Goal: Information Seeking & Learning: Learn about a topic

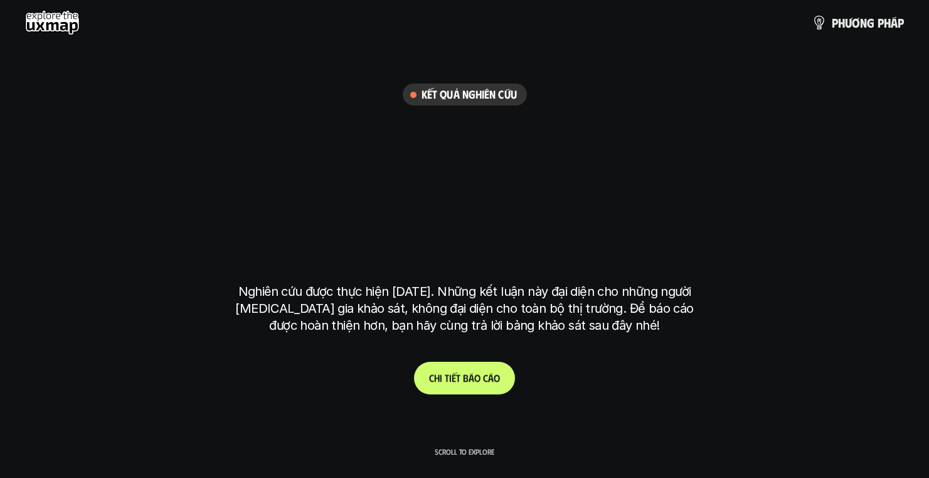
click at [498, 380] on p "C h i t i ế t b á o c á o" at bounding box center [464, 378] width 71 height 12
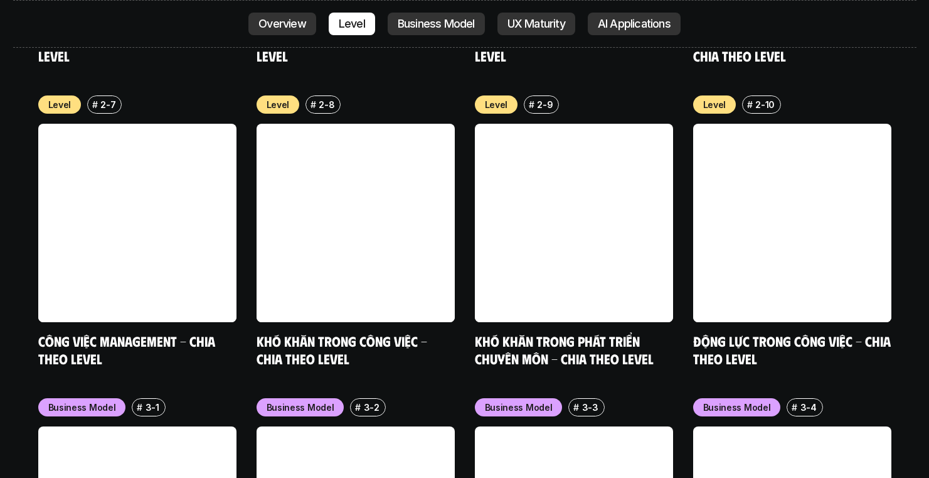
scroll to position [4824, 0]
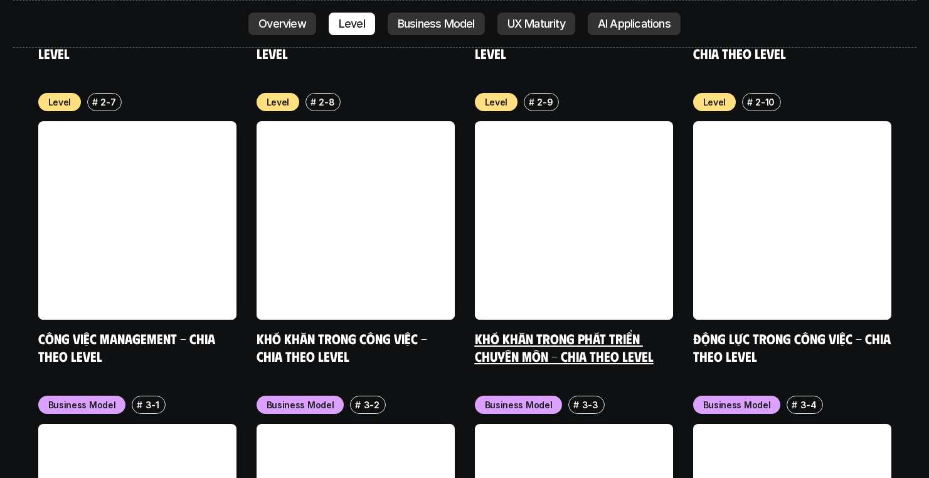
click at [603, 329] on link "Khó khăn trong phát triển chuyên môn - Chia theo level" at bounding box center [564, 346] width 179 height 35
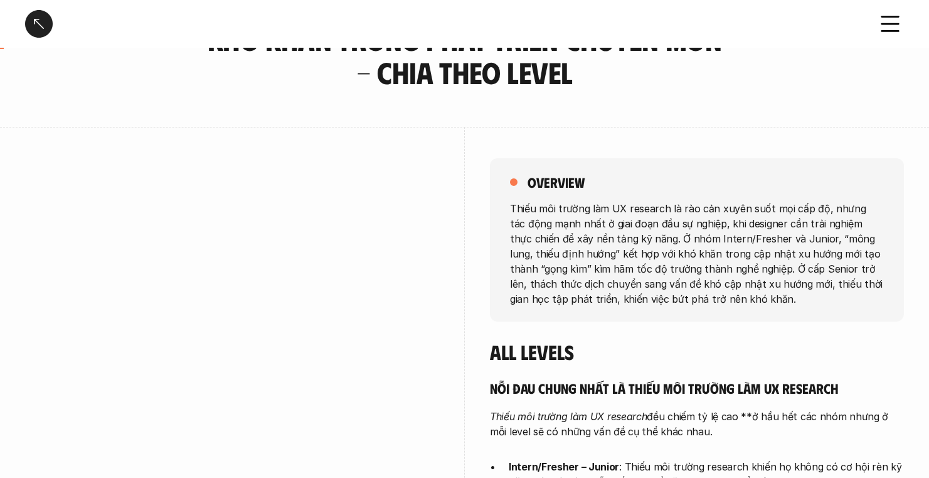
scroll to position [92, 0]
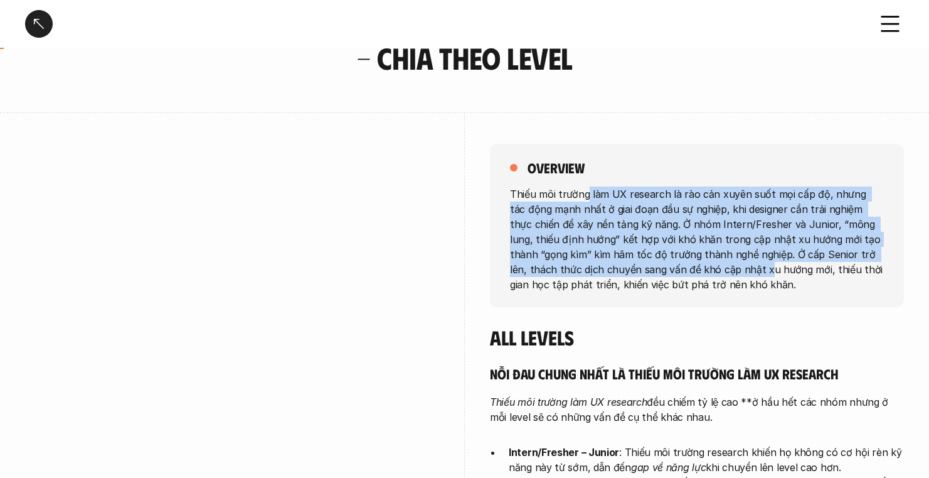
drag, startPoint x: 586, startPoint y: 194, endPoint x: 716, endPoint y: 274, distance: 152.4
click at [716, 274] on p "Thiếu môi trường làm UX research là rào cản xuyên suốt mọi cấp độ, nhưng tác độ…" at bounding box center [697, 238] width 374 height 105
click at [722, 257] on p "Thiếu môi trường làm UX research là rào cản xuyên suốt mọi cấp độ, nhưng tác độ…" at bounding box center [697, 238] width 374 height 105
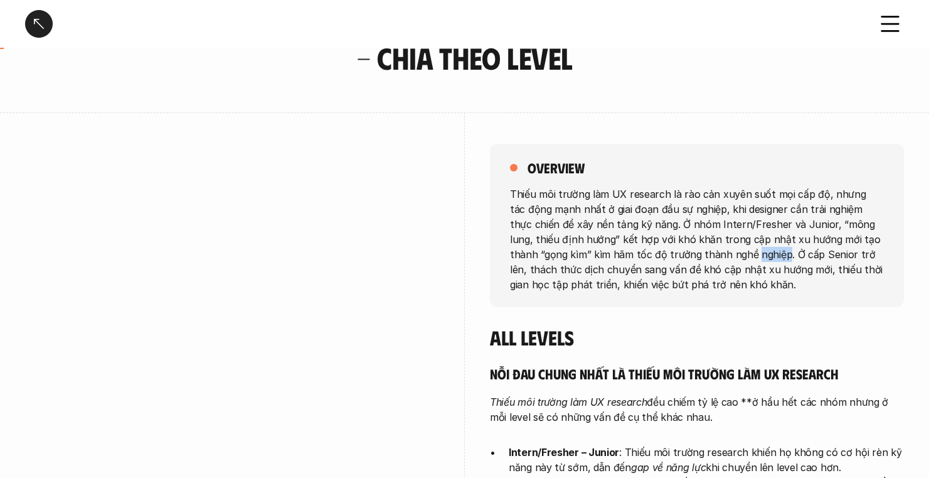
click at [722, 257] on p "Thiếu môi trường làm UX research là rào cản xuyên suốt mọi cấp độ, nhưng tác độ…" at bounding box center [697, 238] width 374 height 105
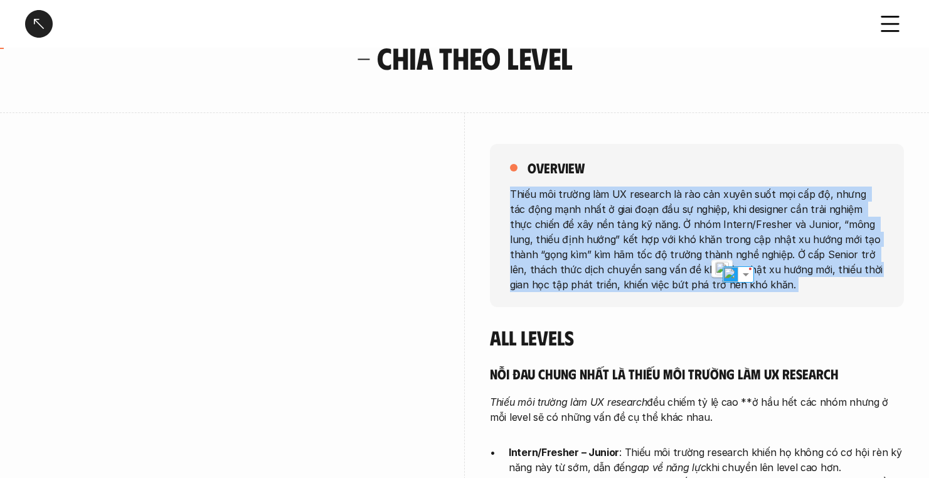
click at [722, 257] on p "Thiếu môi trường làm UX research là rào cản xuyên suốt mọi cấp độ, nhưng tác độ…" at bounding box center [697, 238] width 374 height 105
click at [698, 264] on p "Thiếu môi trường làm UX research là rào cản xuyên suốt mọi cấp độ, nhưng tác độ…" at bounding box center [697, 238] width 374 height 105
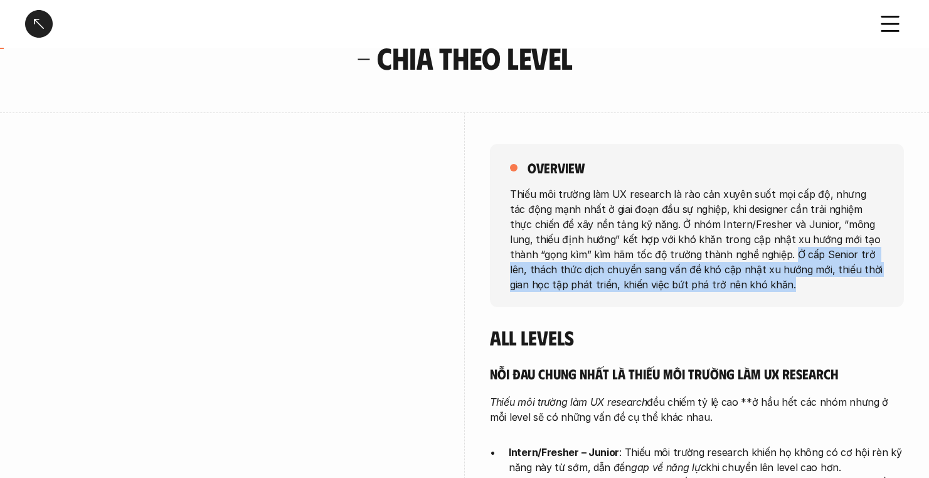
drag, startPoint x: 763, startPoint y: 252, endPoint x: 743, endPoint y: 279, distance: 33.3
click at [742, 279] on p "Thiếu môi trường làm UX research là rào cản xuyên suốt mọi cấp độ, nhưng tác độ…" at bounding box center [697, 238] width 374 height 105
click at [752, 271] on p "Thiếu môi trường làm UX research là rào cản xuyên suốt mọi cấp độ, nhưng tác độ…" at bounding box center [697, 238] width 374 height 105
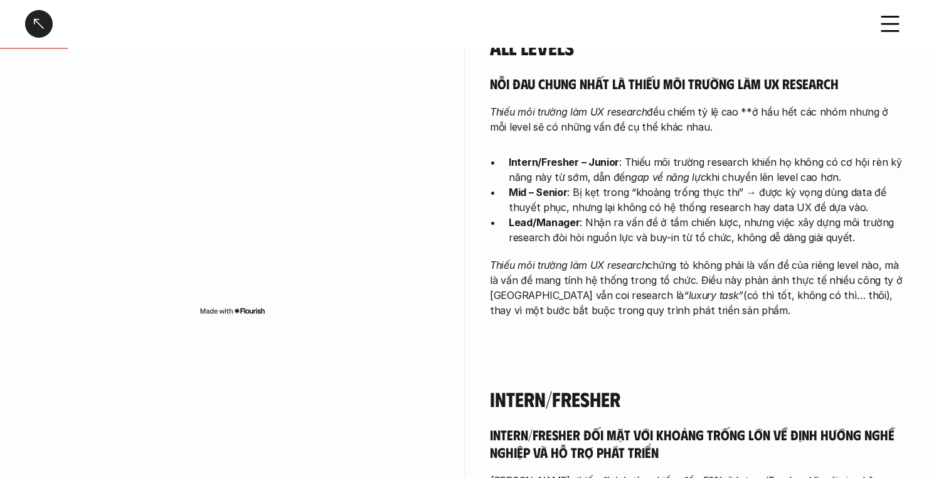
scroll to position [382, 0]
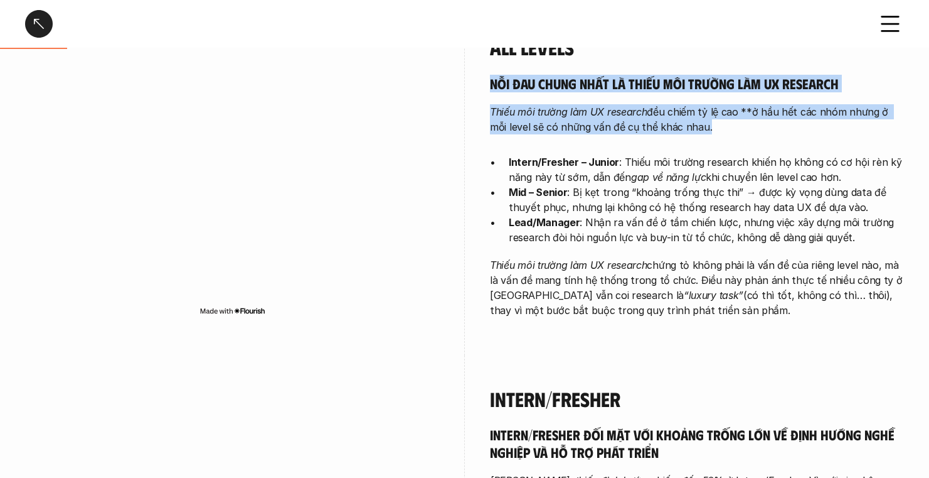
drag, startPoint x: 491, startPoint y: 86, endPoint x: 572, endPoint y: 150, distance: 103.2
click at [572, 150] on div "Nỗi đau chung nhất là thiếu môi trường làm UX research Thiếu môi trường làm UX …" at bounding box center [697, 196] width 414 height 243
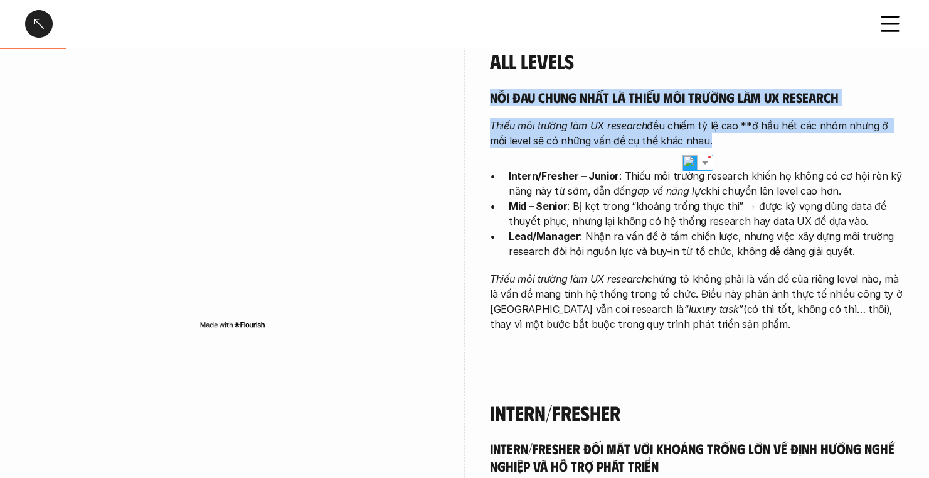
scroll to position [176, 0]
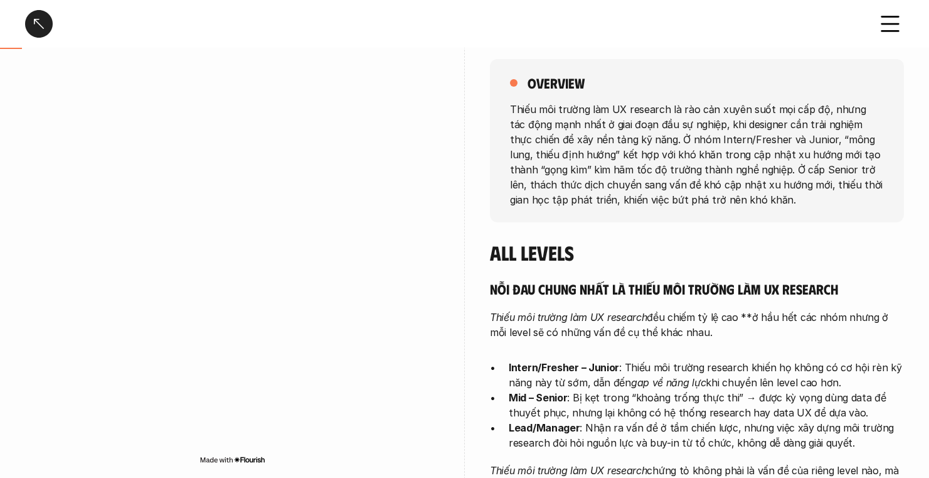
click at [600, 185] on p "Thiếu môi trường làm UX research là rào cản xuyên suốt mọi cấp độ, nhưng tác độ…" at bounding box center [697, 153] width 374 height 105
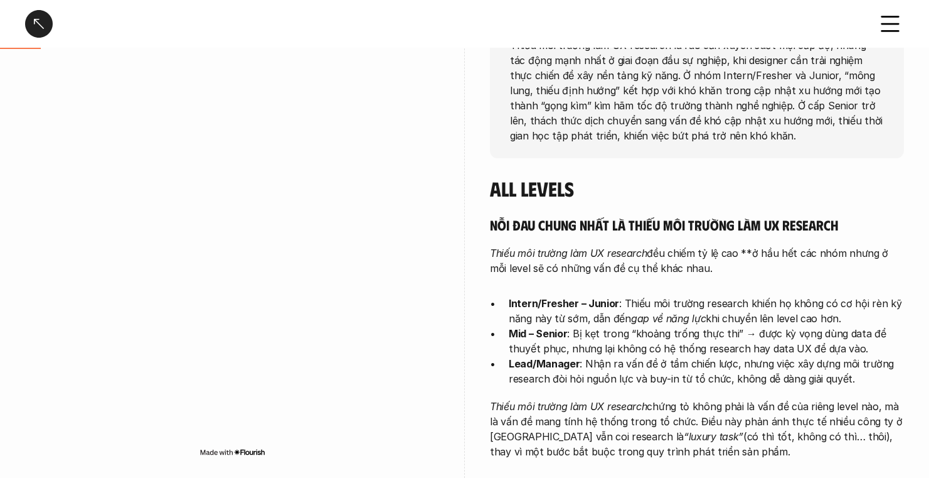
scroll to position [262, 0]
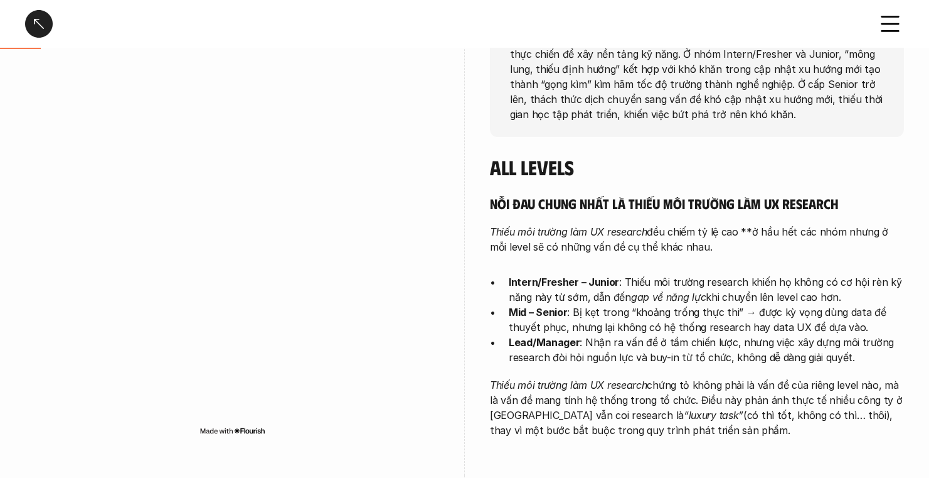
click at [629, 218] on div "Nỗi đau chung nhất là thiếu môi trường làm UX research Thiếu môi trường làm UX …" at bounding box center [697, 316] width 414 height 243
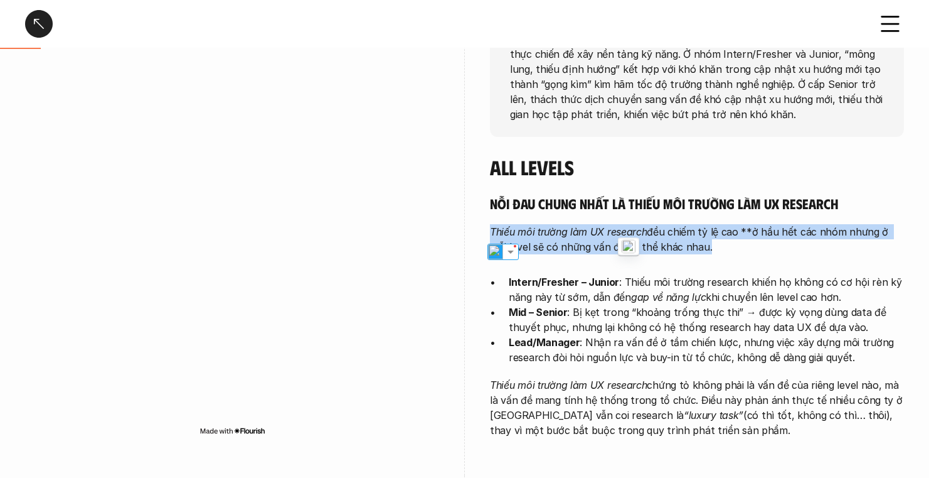
click at [629, 218] on div "Nỗi đau chung nhất là thiếu môi trường làm UX research Thiếu môi trường làm UX …" at bounding box center [697, 316] width 414 height 243
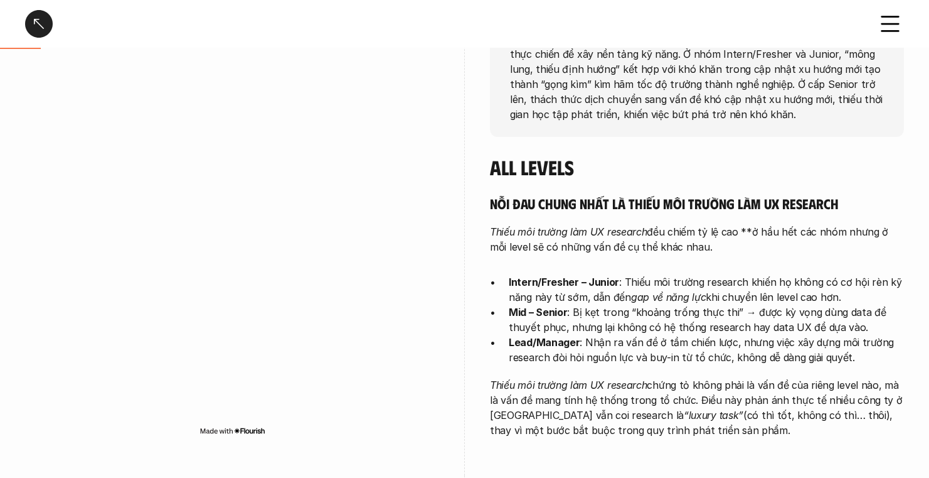
click at [633, 210] on h5 "Nỗi đau chung nhất là thiếu môi trường làm UX research" at bounding box center [697, 204] width 414 height 18
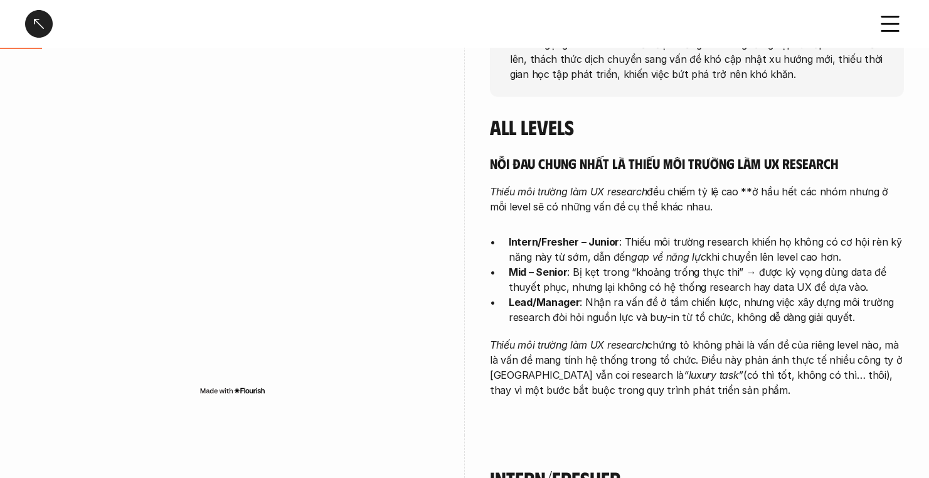
scroll to position [345, 0]
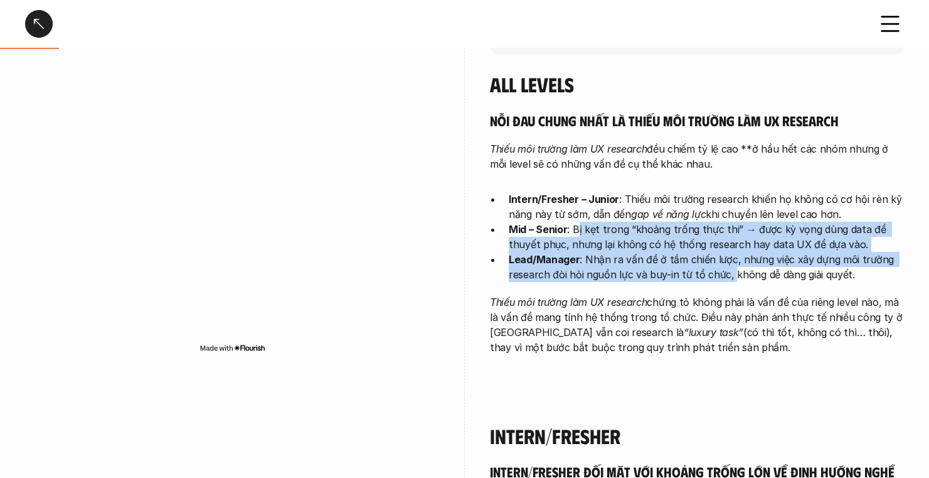
drag, startPoint x: 577, startPoint y: 230, endPoint x: 730, endPoint y: 267, distance: 157.5
click at [730, 267] on ul "Intern/Fresher – Junior : Thiếu môi trường research khiến họ không có cơ hội rè…" at bounding box center [697, 236] width 414 height 90
click at [680, 235] on p "Mid – Senior : Bị kẹt trong “khoảng trống thực thi” → được kỳ vọng dùng data để…" at bounding box center [706, 237] width 395 height 30
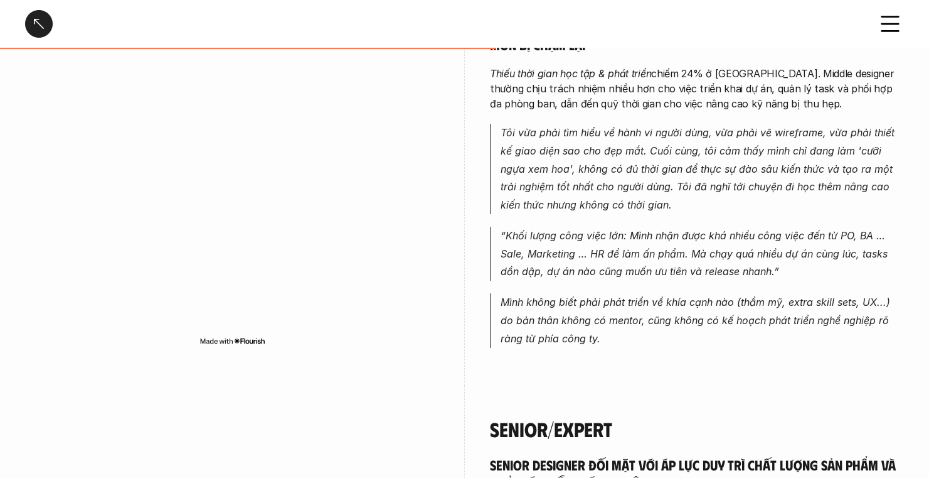
scroll to position [2347, 0]
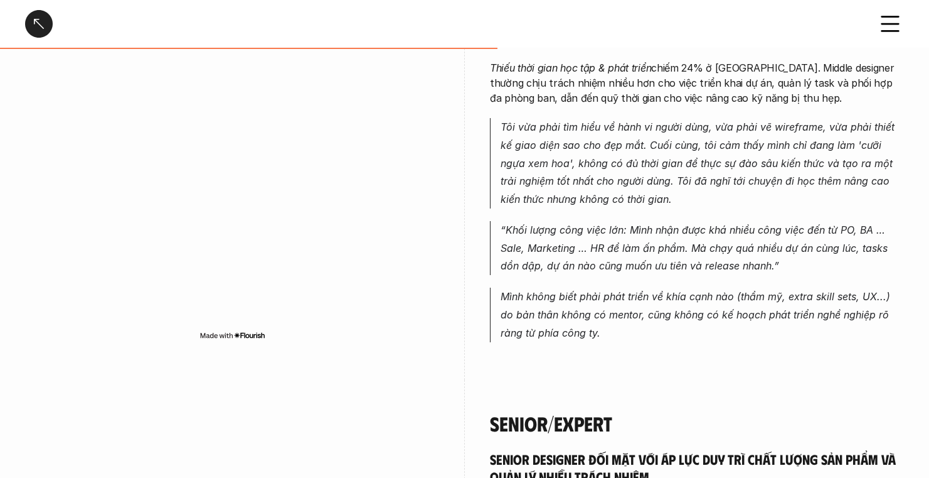
click at [680, 232] on em "“Khối lượng công việc lớn: Mình nhận được khá nhiều công việc đến từ PO, BA … S…" at bounding box center [696, 247] width 390 height 49
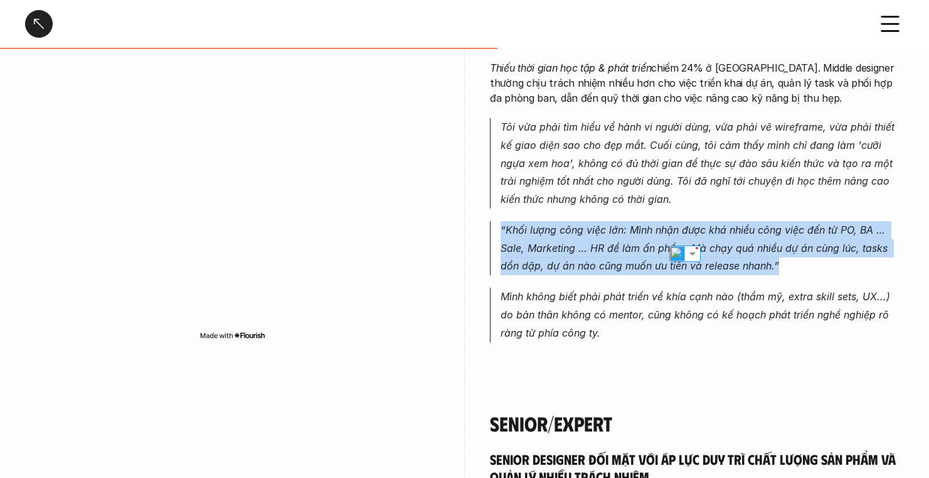
click at [680, 232] on em "“Khối lượng công việc lớn: Mình nhận được khá nhiều công việc đến từ PO, BA … S…" at bounding box center [696, 247] width 390 height 49
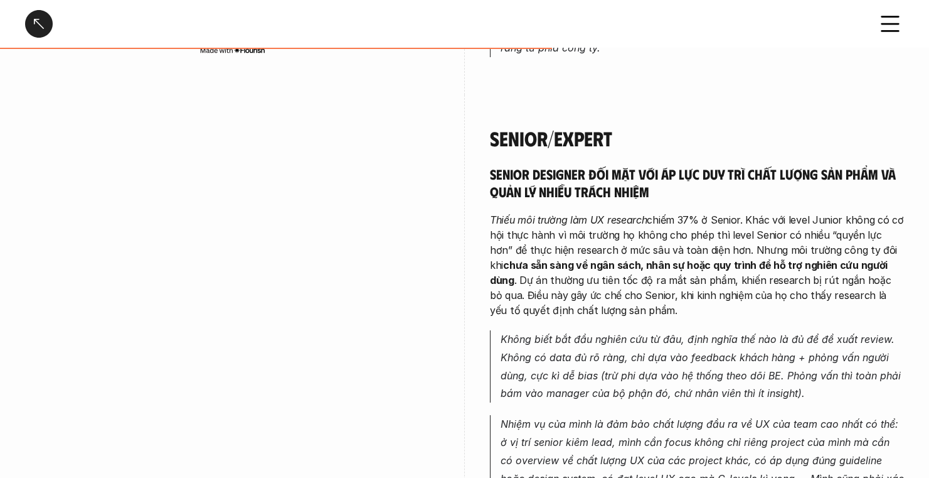
scroll to position [2748, 0]
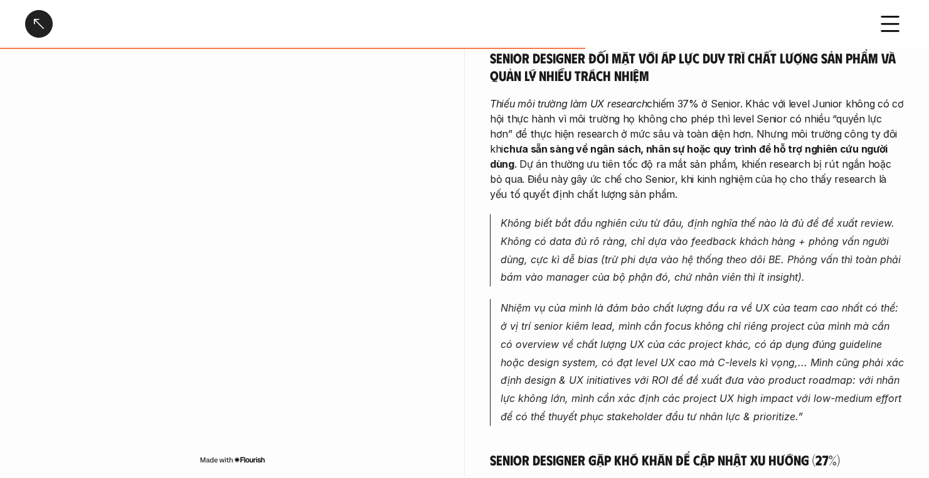
click at [680, 232] on p "Không biết bắt đầu nghiên cứu từ đâu, định nghĩa thế nào là đủ để đề xuất revie…" at bounding box center [703, 250] width 404 height 72
click at [680, 232] on button "button" at bounding box center [680, 241] width 20 height 20
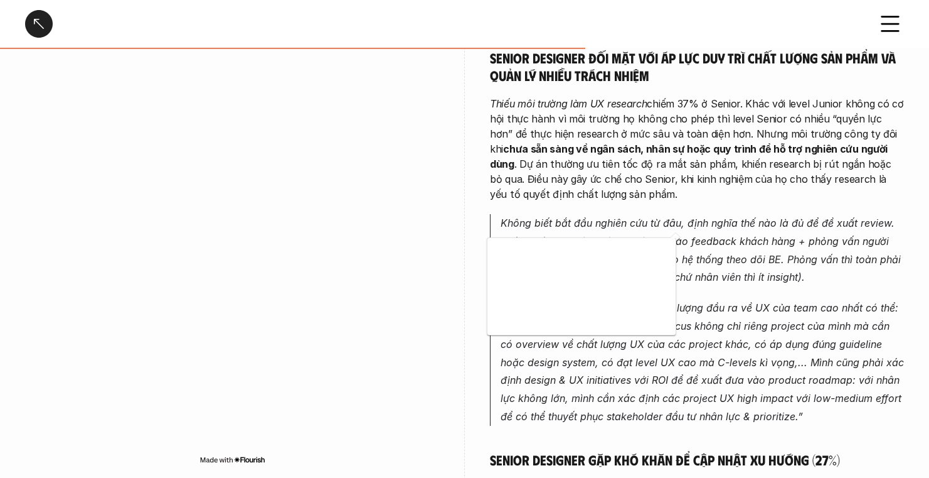
click at [680, 232] on div at bounding box center [675, 235] width 11 height 6
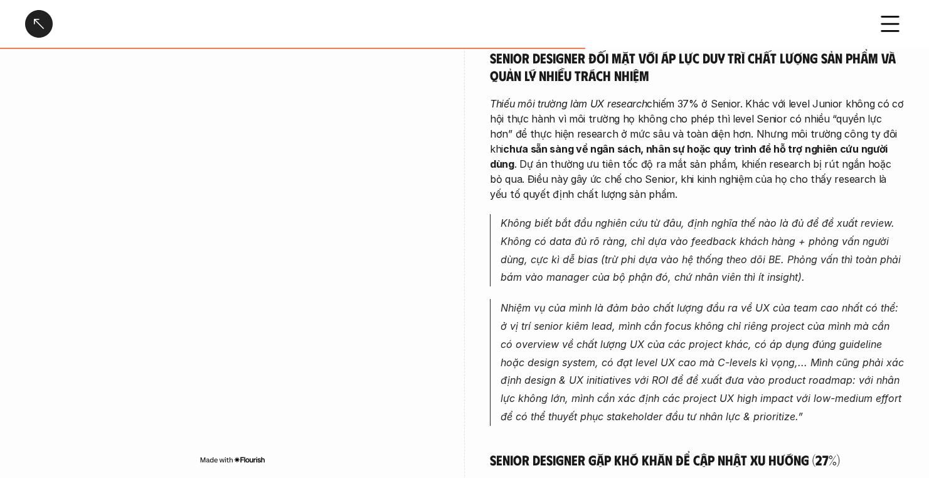
click at [682, 229] on p "Không biết bắt đầu nghiên cứu từ đâu, định nghĩa thế nào là đủ để đề xuất revie…" at bounding box center [703, 250] width 404 height 72
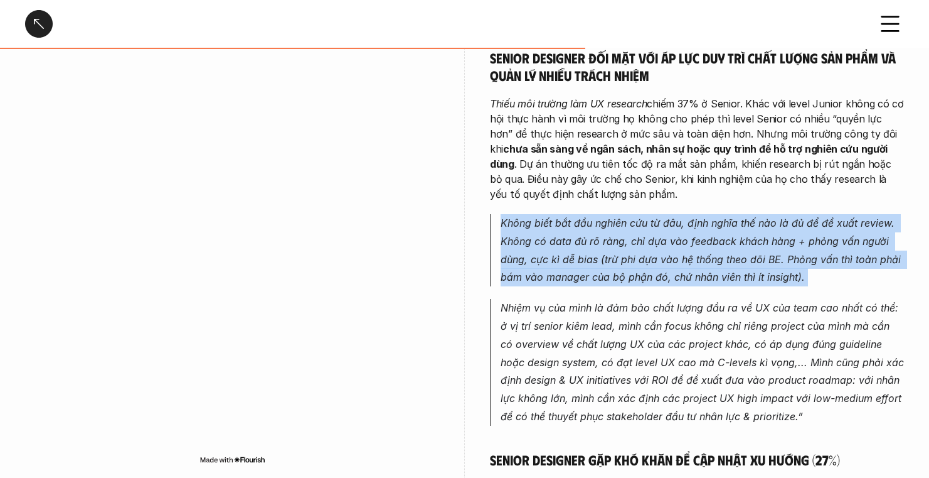
click at [682, 229] on p "Không biết bắt đầu nghiên cứu từ đâu, định nghĩa thế nào là đủ để đề xuất revie…" at bounding box center [703, 250] width 404 height 72
click at [666, 309] on p "Nhiệm vụ của mình là đảm bảo chất lượng đầu ra về UX của team cao nhất có thể: …" at bounding box center [703, 362] width 404 height 127
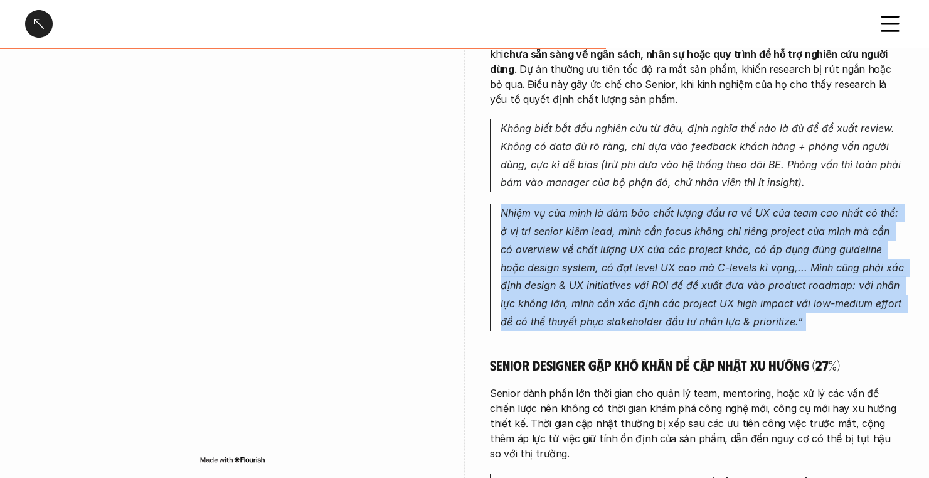
click at [666, 309] on p "Nhiệm vụ của mình là đảm bảo chất lượng đầu ra về UX của team cao nhất có thể: …" at bounding box center [703, 267] width 404 height 127
click at [619, 204] on p "Nhiệm vụ của mình là đảm bảo chất lượng đầu ra về UX của team cao nhất có thể: …" at bounding box center [703, 267] width 404 height 127
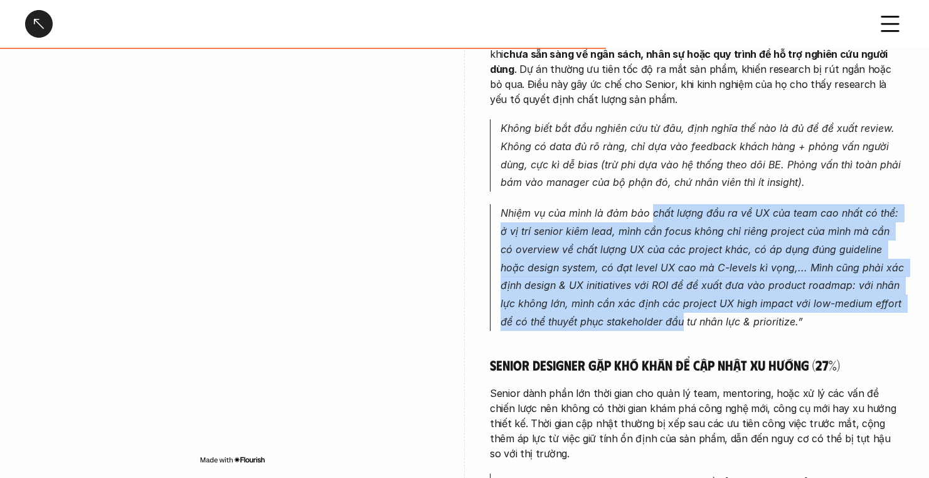
drag, startPoint x: 651, startPoint y: 194, endPoint x: 671, endPoint y: 307, distance: 114.6
click at [671, 307] on p "Nhiệm vụ của mình là đảm bảo chất lượng đầu ra về UX của team cao nhất có thể: …" at bounding box center [703, 267] width 404 height 127
click at [646, 270] on p "Nhiệm vụ của mình là đảm bảo chất lượng đầu ra về UX của team cao nhất có thể: …" at bounding box center [703, 267] width 404 height 127
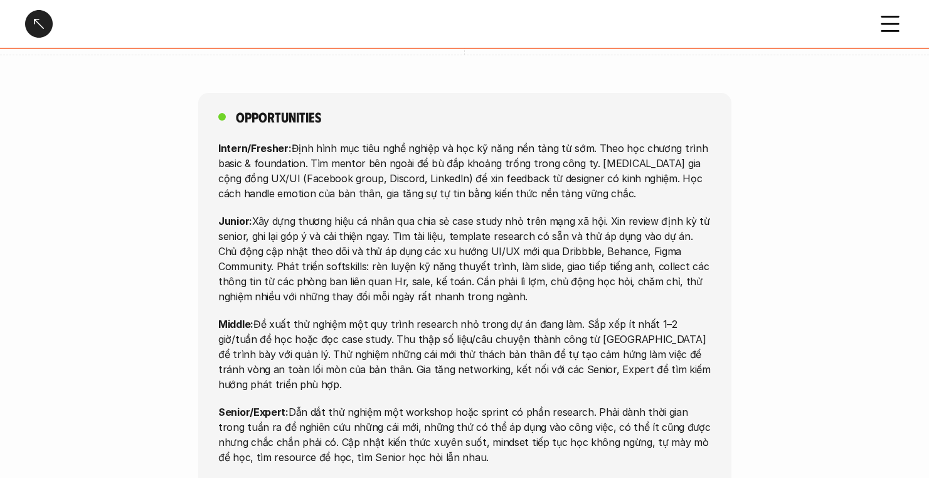
scroll to position [4420, 0]
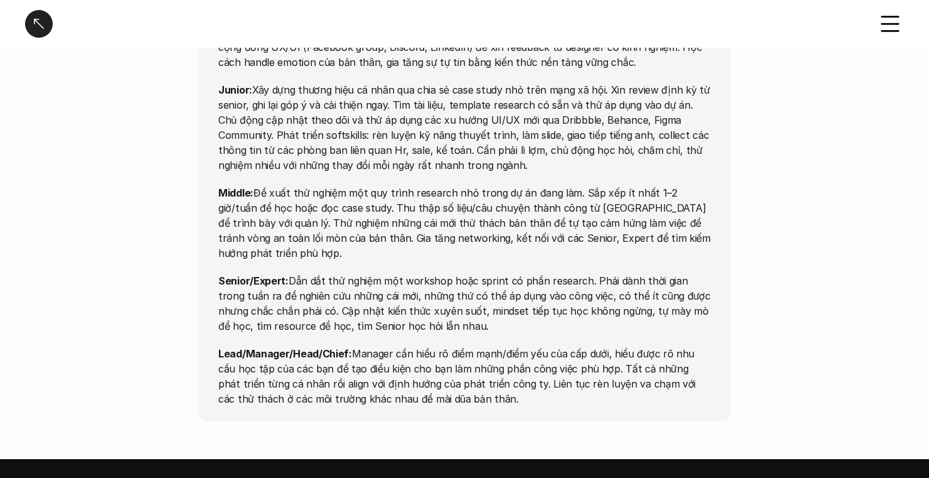
click at [636, 273] on p "Senior/Expert: Dẫn dắt thử nghiệm một workshop hoặc sprint có phần research. Ph…" at bounding box center [464, 303] width 493 height 60
click at [501, 273] on p "Senior/Expert: Dẫn dắt thử nghiệm một workshop hoặc sprint có phần research. Ph…" at bounding box center [464, 303] width 493 height 60
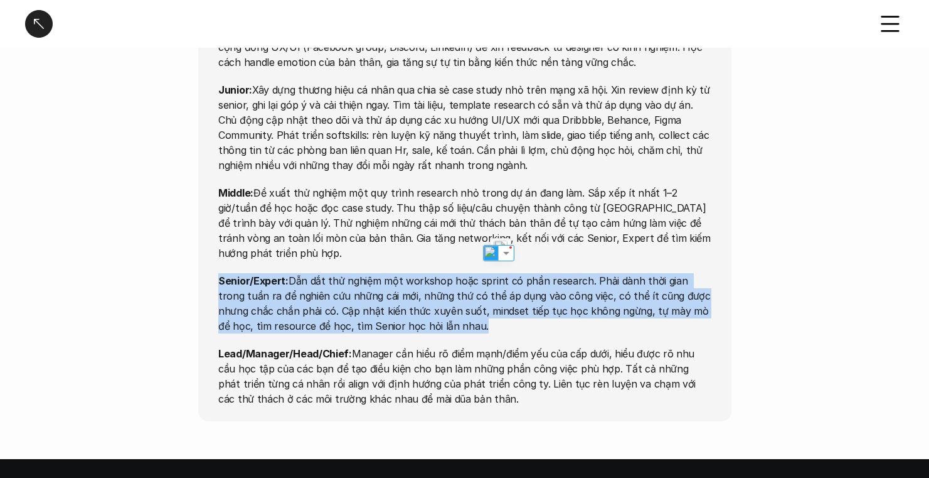
click at [501, 273] on p "Senior/Expert: Dẫn dắt thử nghiệm một workshop hoặc sprint có phần research. Ph…" at bounding box center [464, 303] width 493 height 60
click at [504, 273] on p "Senior/Expert: Dẫn dắt thử nghiệm một workshop hoặc sprint có phần research. Ph…" at bounding box center [464, 303] width 493 height 60
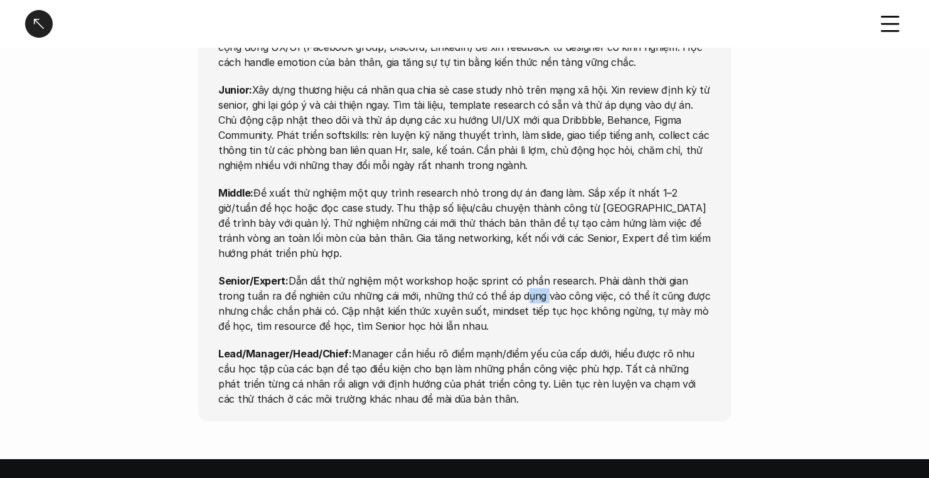
click at [504, 273] on p "Senior/Expert: Dẫn dắt thử nghiệm một workshop hoặc sprint có phần research. Ph…" at bounding box center [464, 303] width 493 height 60
click at [504, 223] on button "button" at bounding box center [504, 232] width 20 height 20
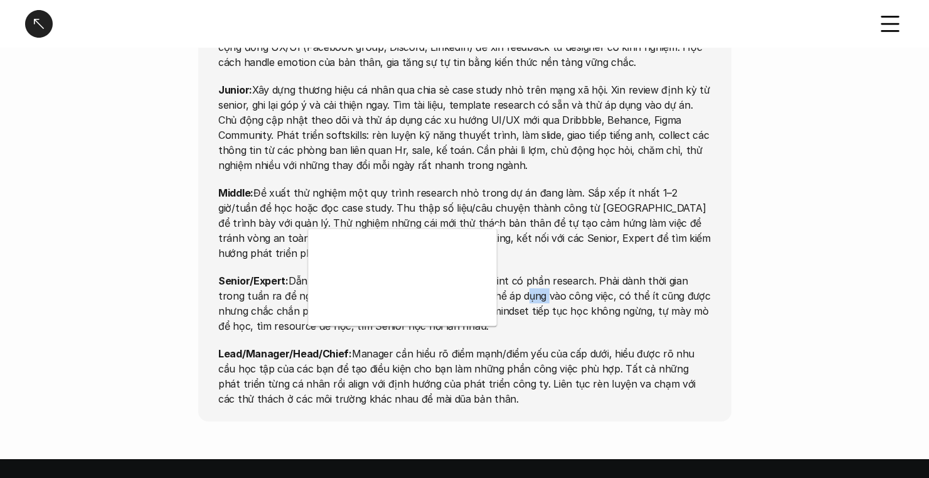
click at [509, 273] on p "Senior/Expert: Dẫn dắt thử nghiệm một workshop hoặc sprint có phần research. Ph…" at bounding box center [464, 303] width 493 height 60
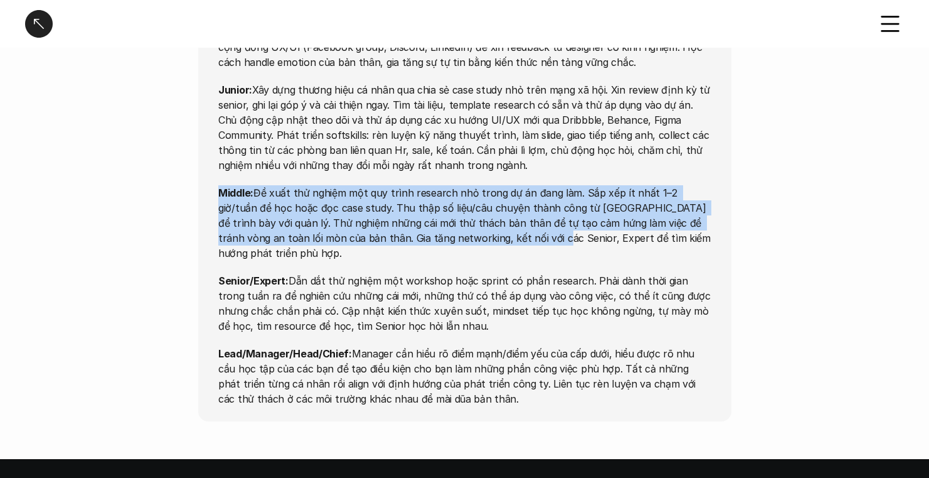
drag, startPoint x: 462, startPoint y: 120, endPoint x: 479, endPoint y: 174, distance: 56.8
click at [479, 174] on div "Intern/Fresher: Định hình mục tiêu nghề nghiệp và học kỹ năng nền tảng từ sớm. …" at bounding box center [464, 207] width 493 height 397
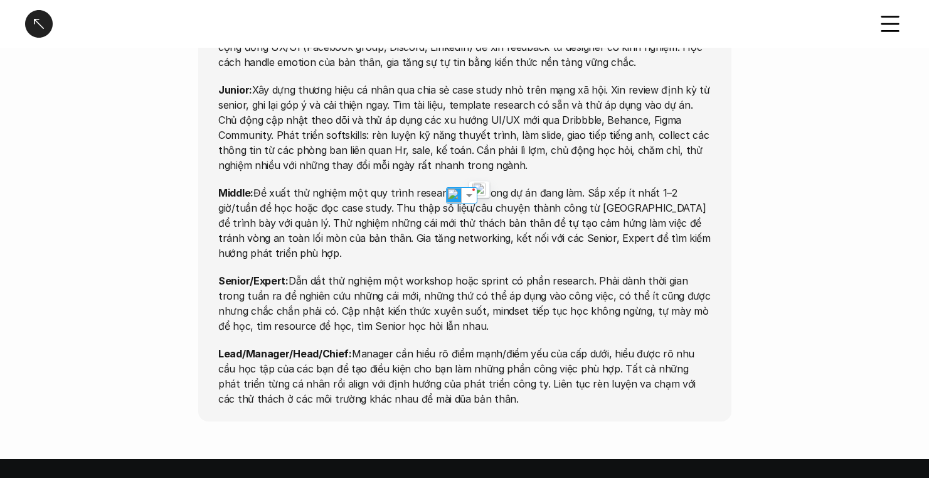
click at [486, 185] on p "Middle: Đề xuất thử nghiệm một quy trình research nhỏ trong dự án đang làm. Sắp…" at bounding box center [464, 222] width 493 height 75
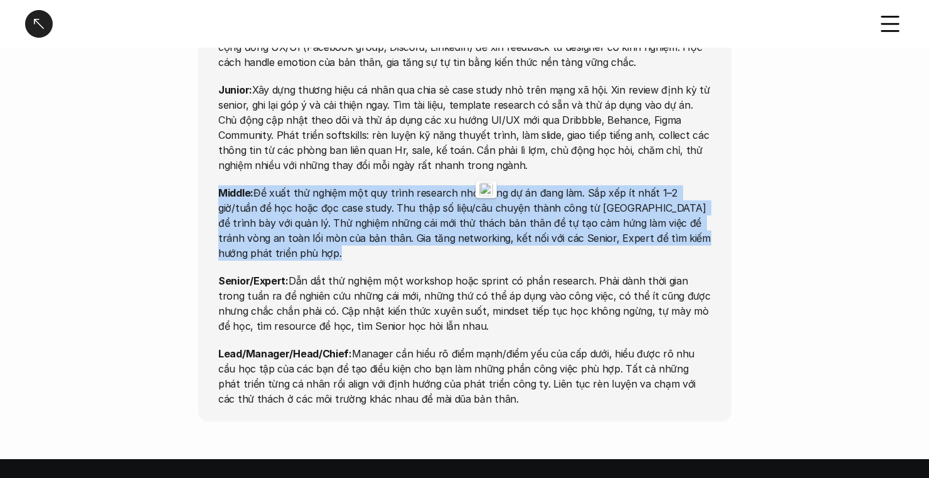
click at [486, 185] on p "Middle: Đề xuất thử nghiệm một quy trình research nhỏ trong dự án đang làm. Sắp…" at bounding box center [464, 222] width 493 height 75
click at [490, 185] on p "Middle: Đề xuất thử nghiệm một quy trình research nhỏ trong dự án đang làm. Sắp…" at bounding box center [464, 222] width 493 height 75
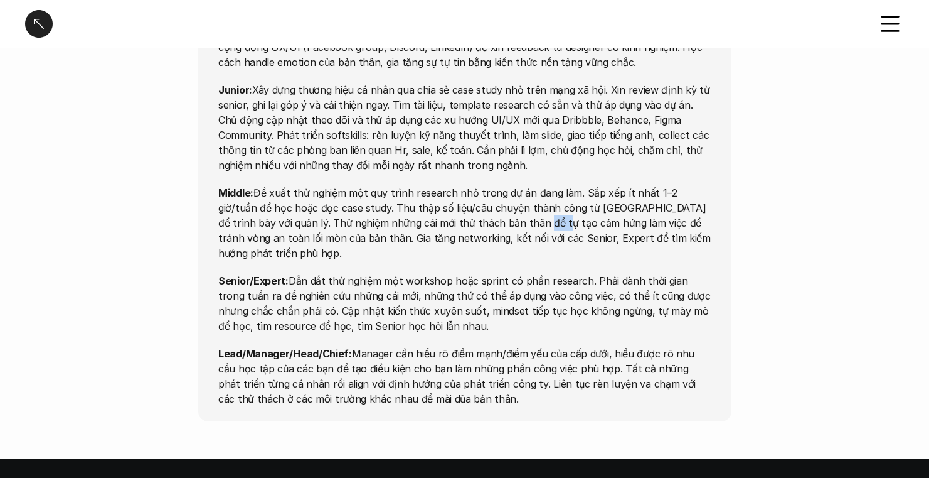
click at [490, 185] on p "Middle: Đề xuất thử nghiệm một quy trình research nhỏ trong dự án đang làm. Sắp…" at bounding box center [464, 222] width 493 height 75
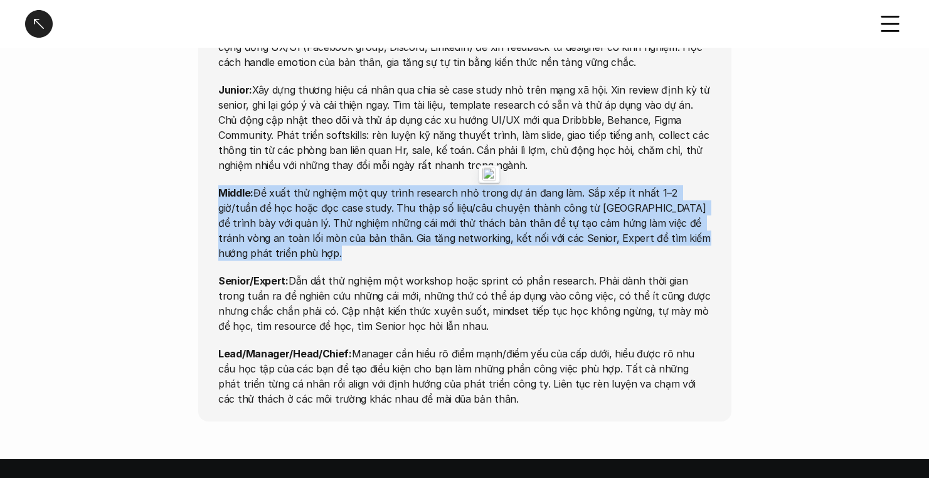
click at [490, 185] on p "Middle: Đề xuất thử nghiệm một quy trình research nhỏ trong dự án đang làm. Sắp…" at bounding box center [464, 222] width 493 height 75
click at [511, 185] on p "Middle: Đề xuất thử nghiệm một quy trình research nhỏ trong dự án đang làm. Sắp…" at bounding box center [464, 222] width 493 height 75
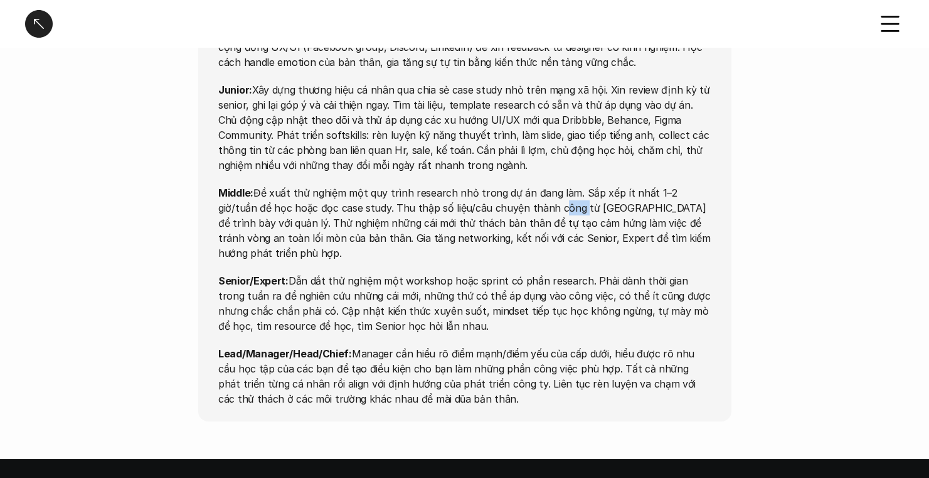
click at [511, 185] on p "Middle: Đề xuất thử nghiệm một quy trình research nhỏ trong dự án đang làm. Sắp…" at bounding box center [464, 222] width 493 height 75
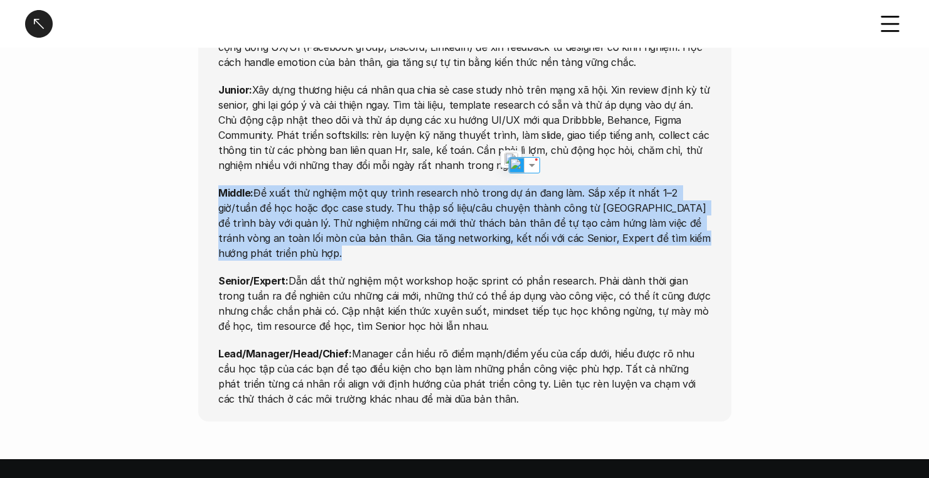
click at [511, 185] on p "Middle: Đề xuất thử nghiệm một quy trình research nhỏ trong dự án đang làm. Sắp…" at bounding box center [464, 222] width 493 height 75
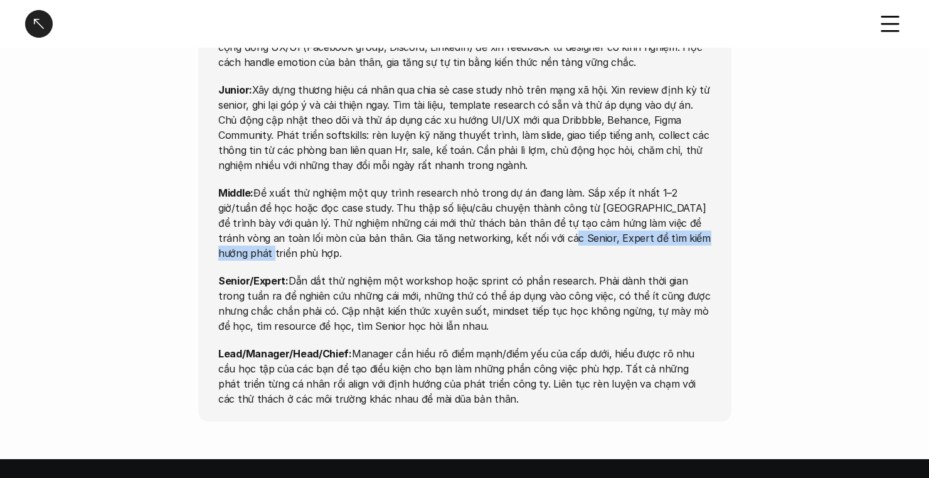
drag, startPoint x: 706, startPoint y: 174, endPoint x: 486, endPoint y: 172, distance: 219.7
click at [486, 185] on p "Middle: Đề xuất thử nghiệm một quy trình research nhỏ trong dự án đang làm. Sắp…" at bounding box center [464, 222] width 493 height 75
click at [566, 185] on p "Middle: Đề xuất thử nghiệm một quy trình research nhỏ trong dự án đang làm. Sắp…" at bounding box center [464, 222] width 493 height 75
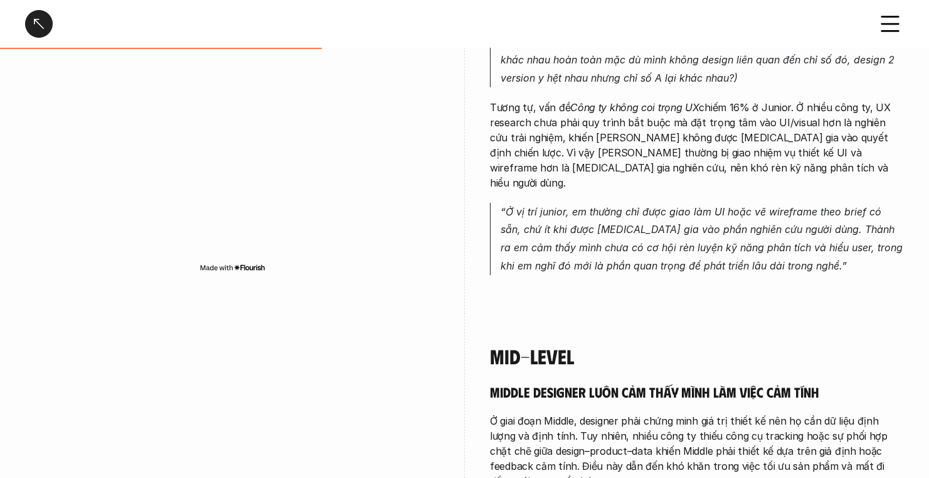
scroll to position [1538, 0]
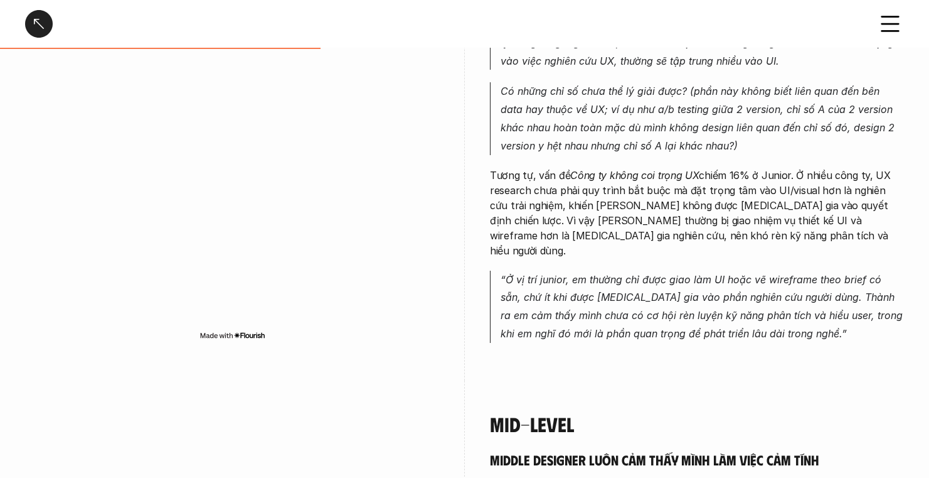
click at [40, 20] on div at bounding box center [39, 24] width 28 height 28
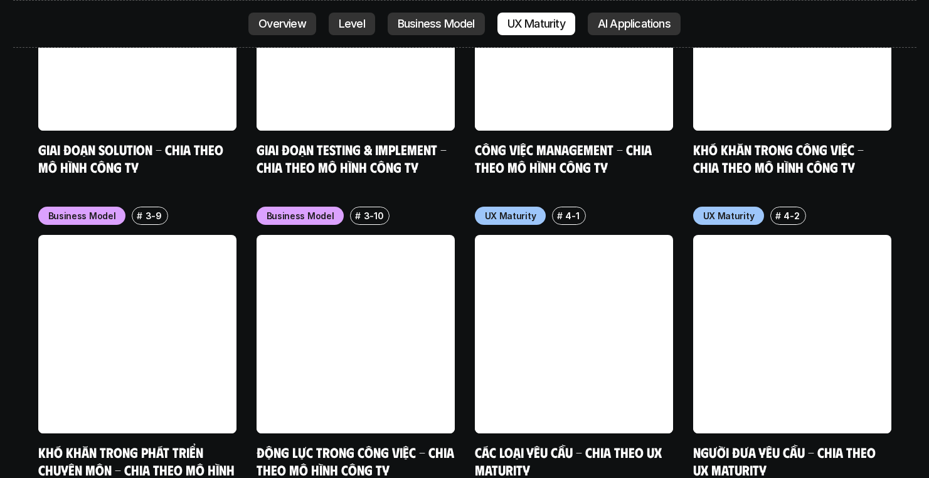
scroll to position [5609, 0]
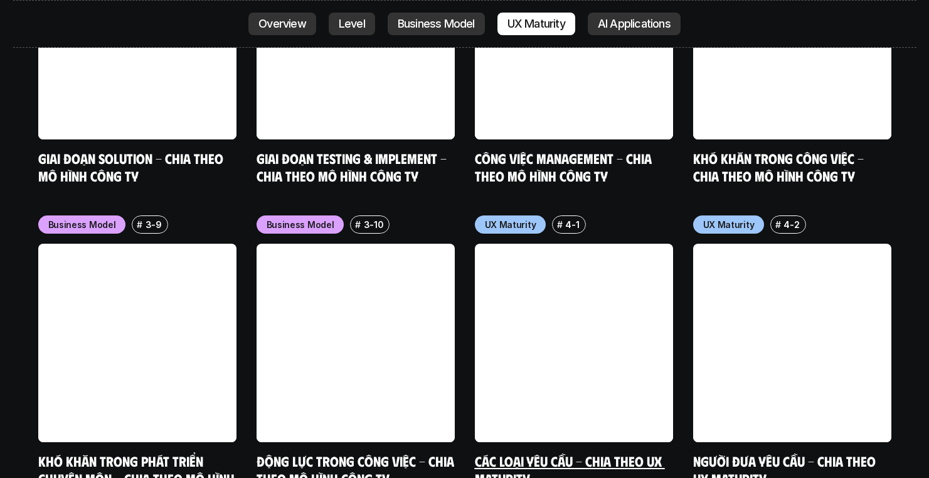
click at [583, 246] on link at bounding box center [574, 342] width 198 height 198
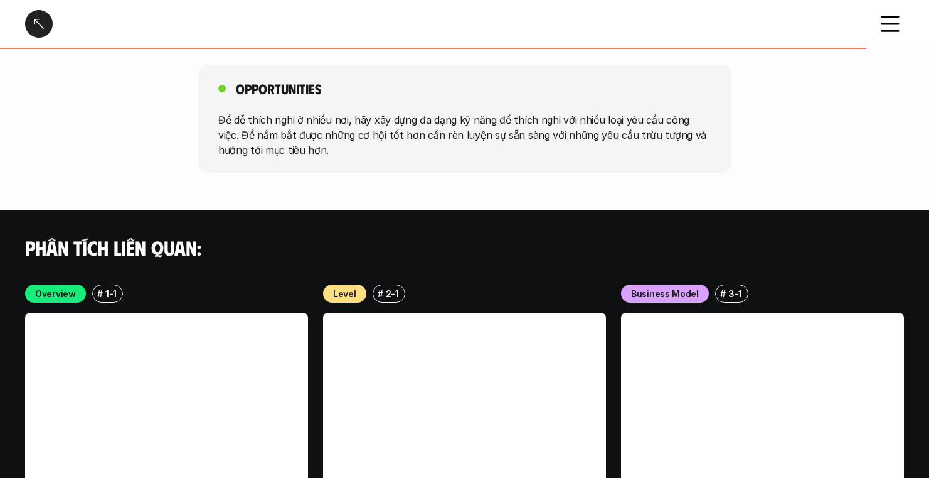
scroll to position [2133, 0]
